Goal: Task Accomplishment & Management: Use online tool/utility

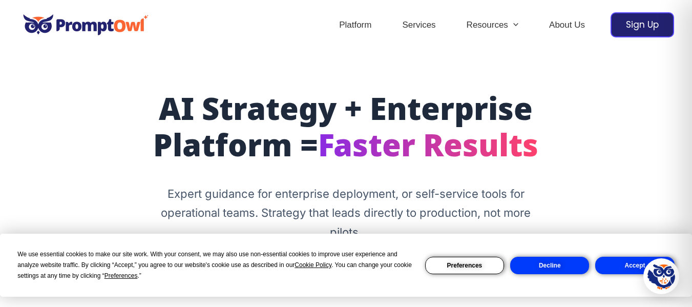
click at [623, 261] on button "Accept" at bounding box center [634, 264] width 79 height 17
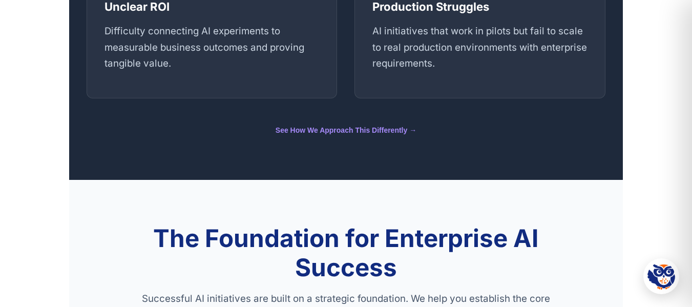
scroll to position [921, 0]
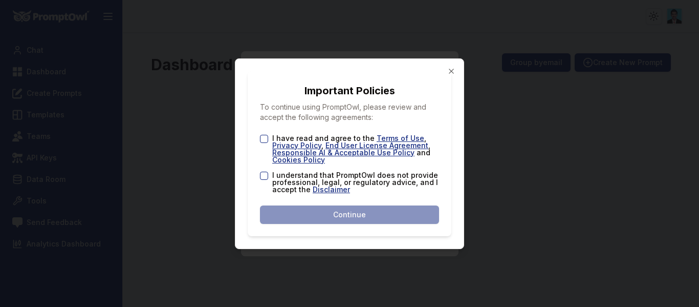
click at [274, 174] on label "I understand that PromptOwl does not provide professional, legal, or regulatory…" at bounding box center [355, 181] width 167 height 21
click at [268, 174] on button "I understand that PromptOwl does not provide professional, legal, or regulatory…" at bounding box center [264, 175] width 8 height 8
click at [269, 136] on div "I have read and agree to the Terms of Use , Privacy Policy , End User License A…" at bounding box center [349, 149] width 179 height 29
click at [268, 139] on button "I have read and agree to the Terms of Use , Privacy Policy , End User License A…" at bounding box center [264, 139] width 8 height 8
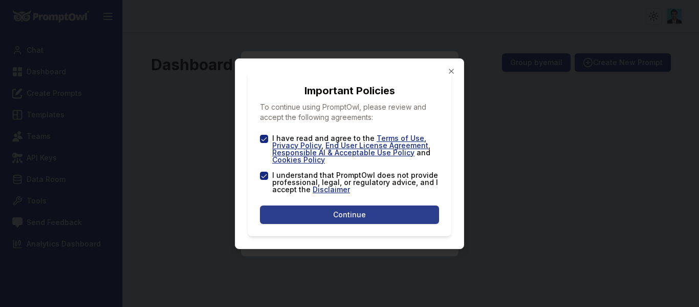
click at [335, 206] on button "Continue" at bounding box center [349, 214] width 179 height 18
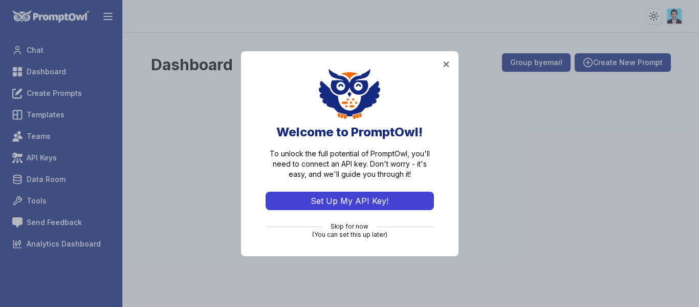
click at [397, 195] on button "Set Up My API Key!" at bounding box center [350, 200] width 168 height 18
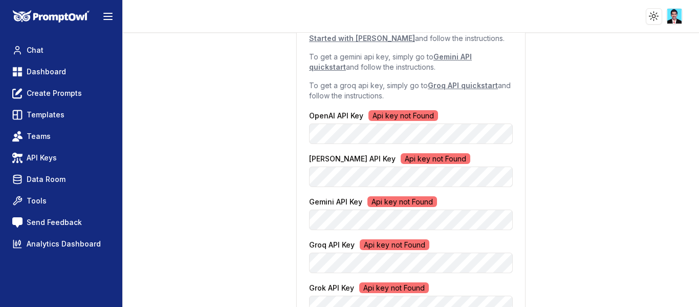
scroll to position [218, 0]
